Goal: Transaction & Acquisition: Purchase product/service

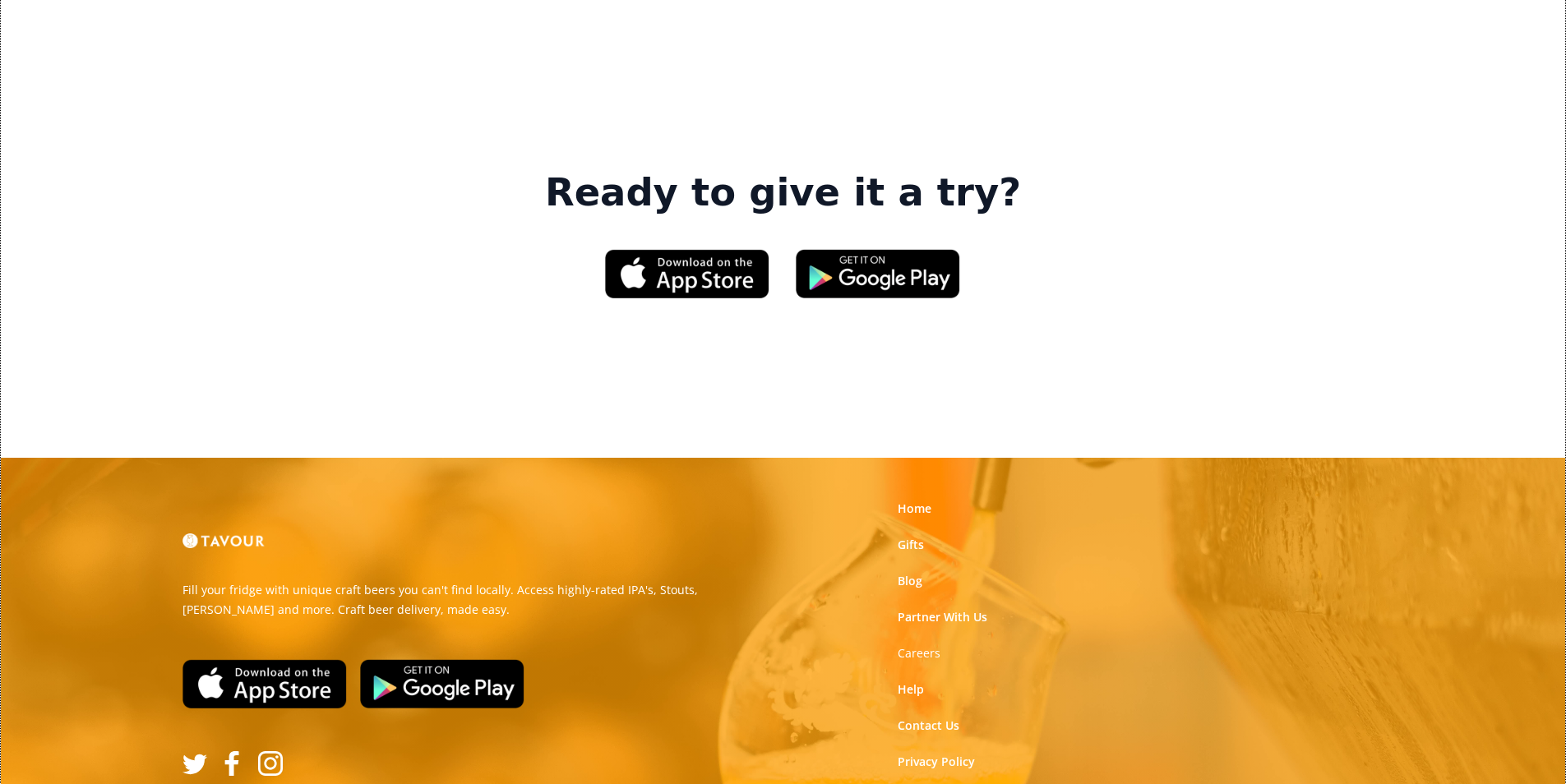
scroll to position [2487, 0]
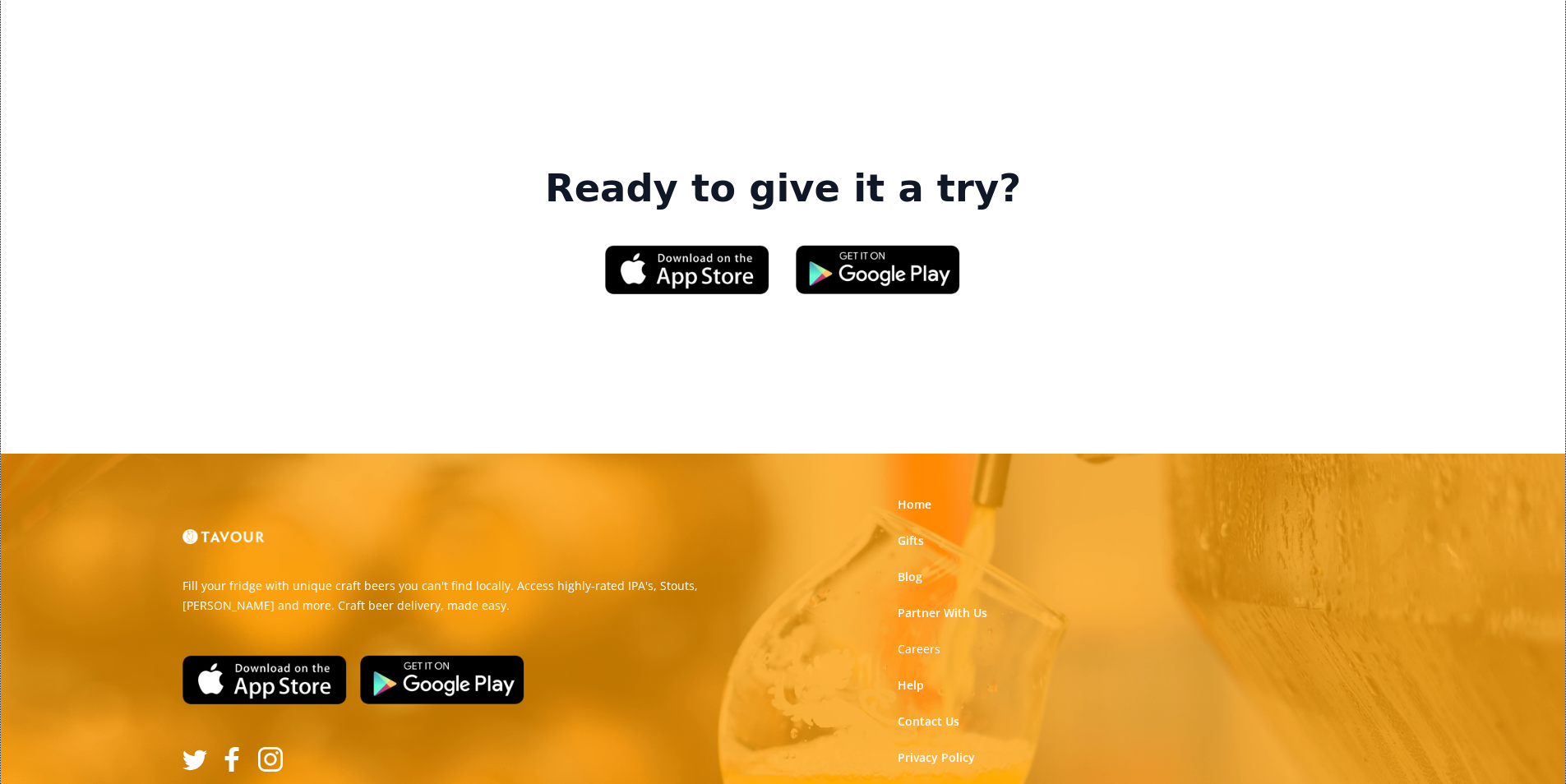
click at [936, 783] on link "Terms of Use" at bounding box center [933, 794] width 73 height 17
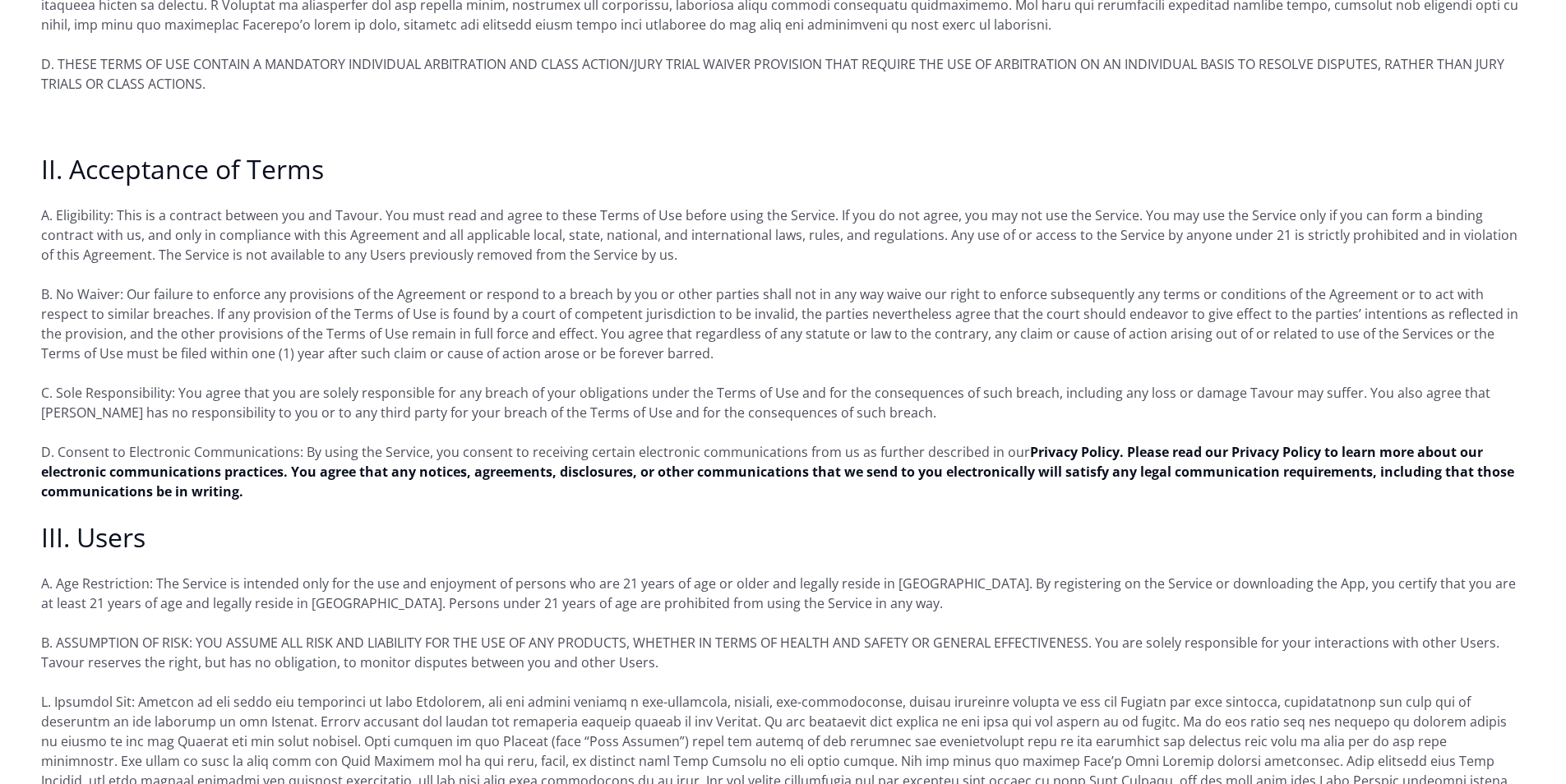
scroll to position [904, 0]
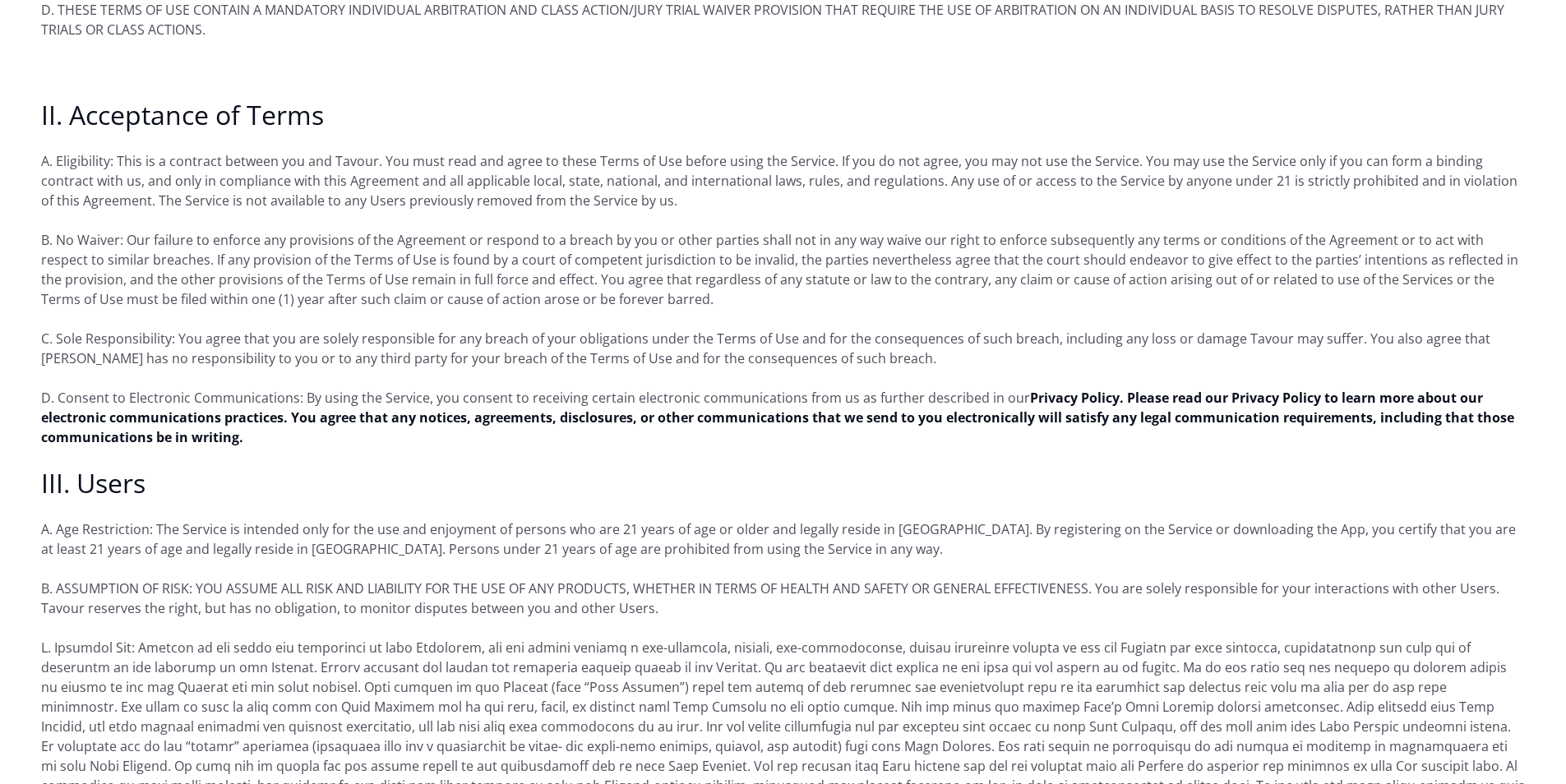
click at [464, 388] on p "D. Consent to Electronic Communications: By using the Service, you consent to r…" at bounding box center [783, 418] width 1484 height 59
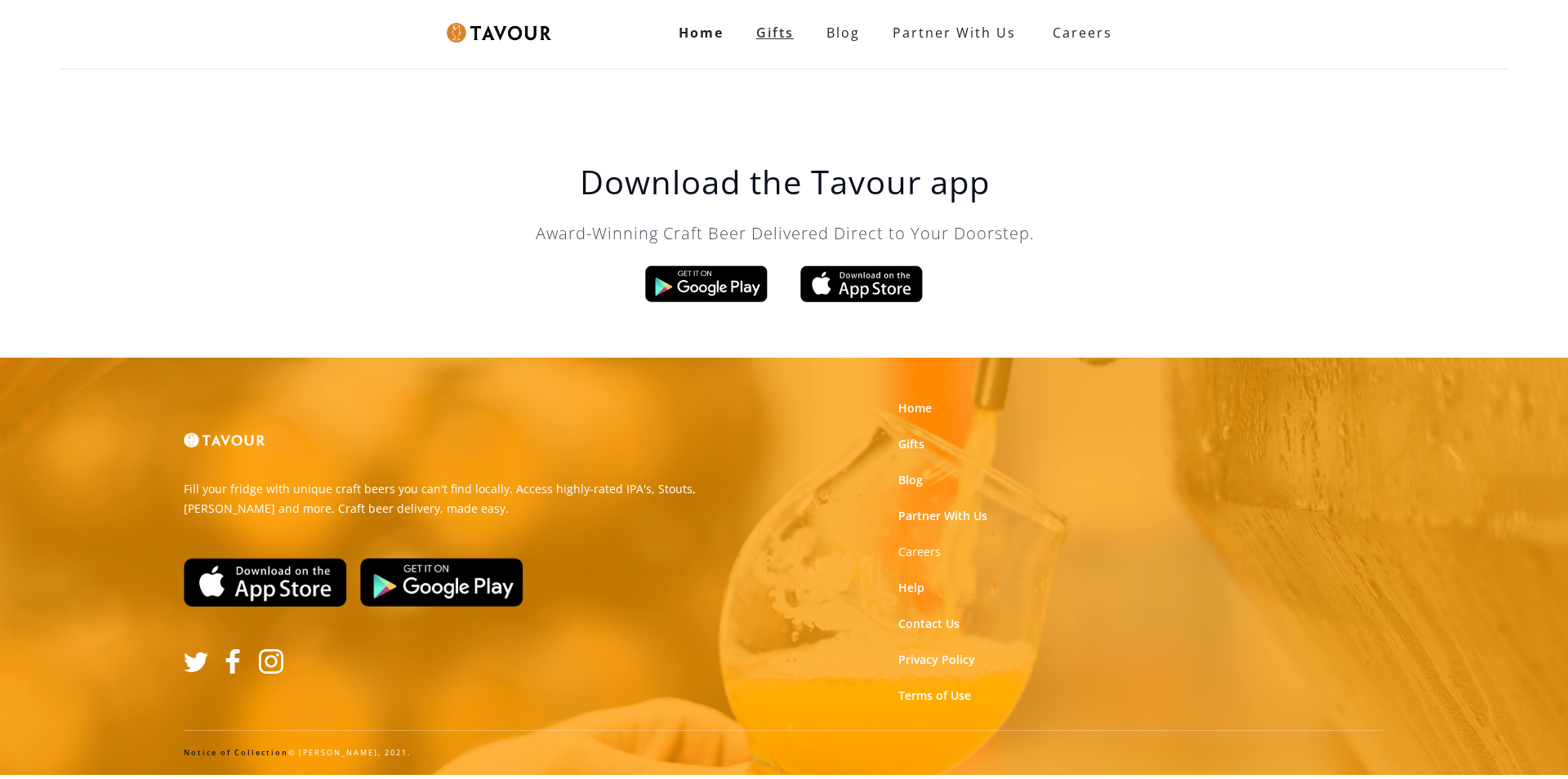
click at [747, 29] on link "Gifts" at bounding box center [775, 32] width 70 height 32
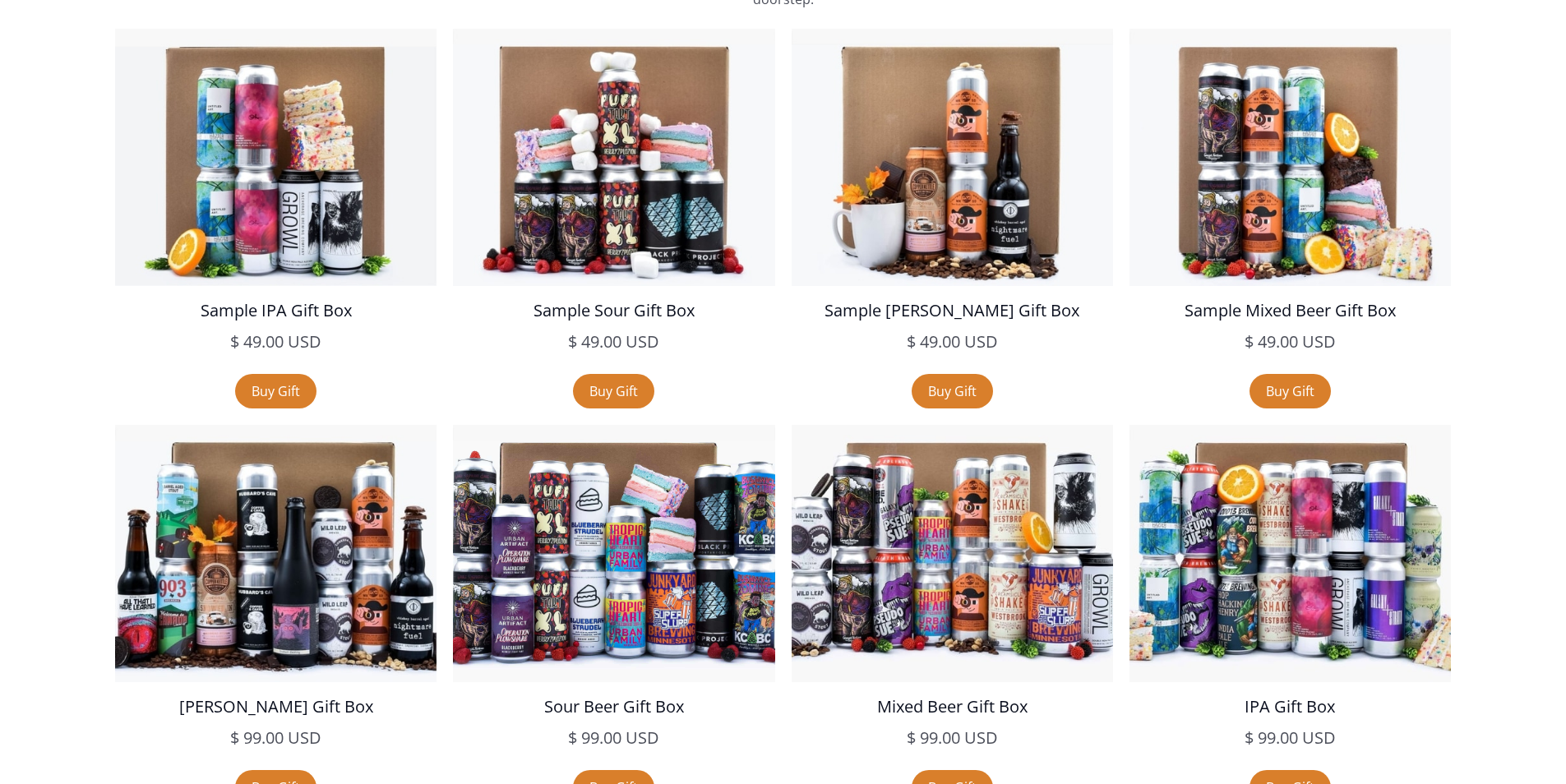
scroll to position [3123, 0]
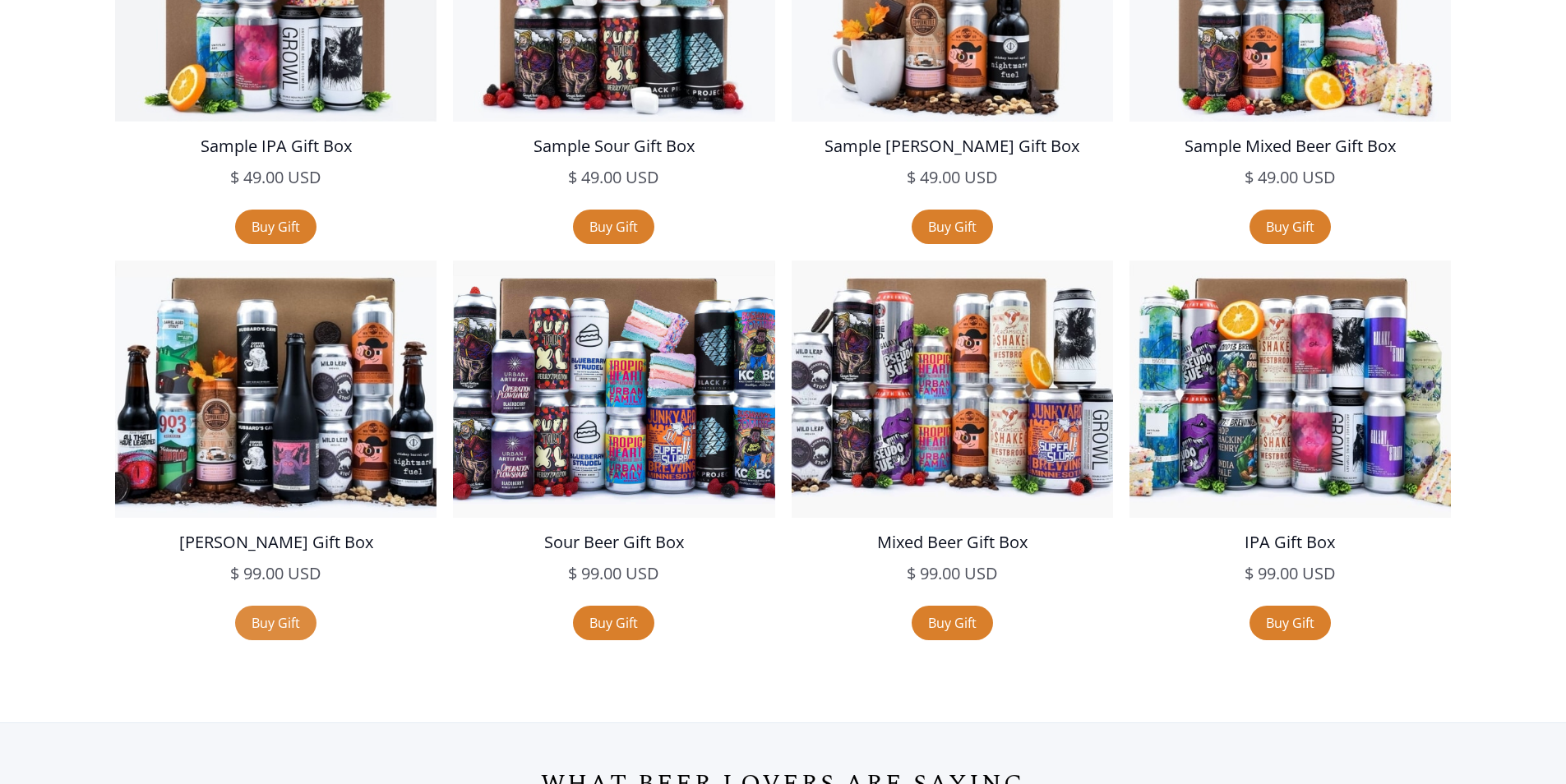
click at [243, 619] on link "Buy Gift" at bounding box center [275, 623] width 81 height 34
